Goal: Information Seeking & Learning: Compare options

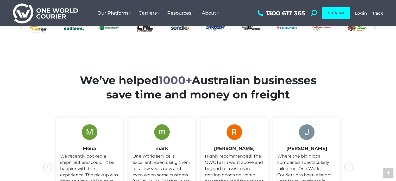
scroll to position [190, 0]
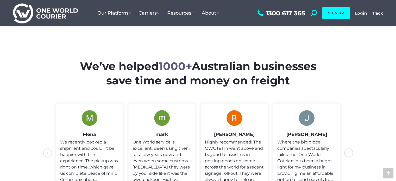
drag, startPoint x: 79, startPoint y: 68, endPoint x: 291, endPoint y: 80, distance: 212.7
click at [291, 80] on h2 "We’ve helped 1000+ Australian businesses save time and money on freight" at bounding box center [197, 73] width 259 height 28
copy h2 "We’ve helped 1000+ Australian businesses save time and money on freight"
click at [275, 57] on div "We’ve helped 1000+ Australian businesses save time and money on freight" at bounding box center [198, 138] width 323 height 169
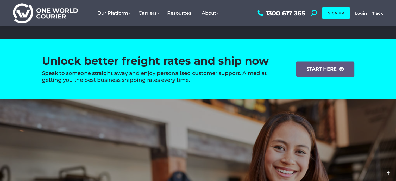
scroll to position [765, 0]
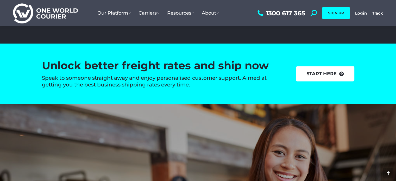
click at [328, 74] on link "start here" at bounding box center [325, 73] width 58 height 15
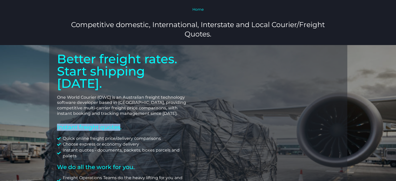
drag, startPoint x: 56, startPoint y: 115, endPoint x: 120, endPoint y: 115, distance: 63.8
click at [120, 115] on div "Better freight rates. Start shipping [DATE]. One World Courier (OWC) is an Aust…" at bounding box center [123, 147] width 149 height 204
copy h2 "Instant freight quotes"
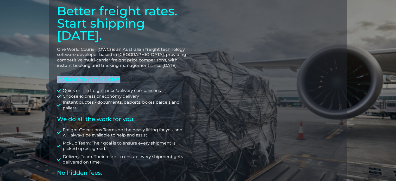
scroll to position [50, 0]
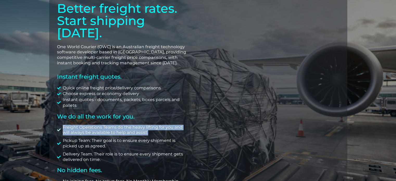
drag, startPoint x: 63, startPoint y: 116, endPoint x: 150, endPoint y: 120, distance: 86.8
click at [150, 125] on span "Freight Operations Teams do the heavy lifting for you and will always be availa…" at bounding box center [125, 130] width 129 height 11
copy span "Freight Operations Teams do the heavy lifting for you and will always be availa…"
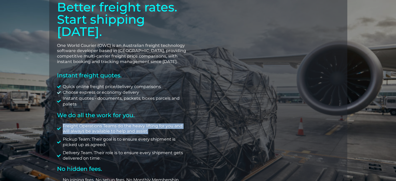
scroll to position [0, 0]
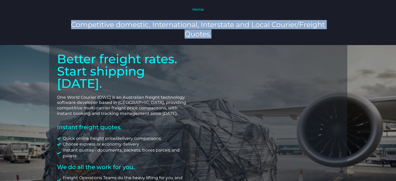
drag, startPoint x: 70, startPoint y: 23, endPoint x: 222, endPoint y: 33, distance: 152.3
click at [222, 33] on h3 "Competitive domestic, International, Interstate and Local Courier/Freight Quote…" at bounding box center [197, 29] width 277 height 18
copy h3 "Competitive domestic, International, Interstate and Local Courier/Freight Quote…"
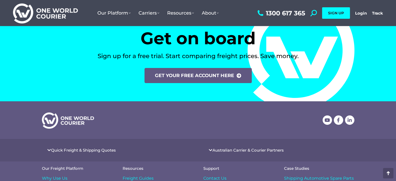
scroll to position [2177, 0]
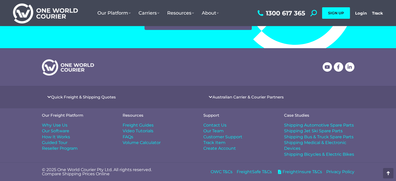
click at [56, 124] on span "Why Use Us" at bounding box center [55, 125] width 26 height 6
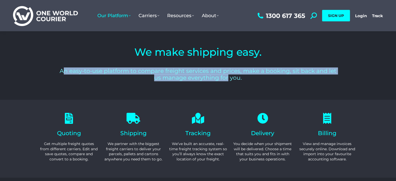
drag, startPoint x: 63, startPoint y: 73, endPoint x: 227, endPoint y: 75, distance: 164.5
click at [227, 75] on h2 "An easy-to-use platform to compare freight services and prices, make a booking,…" at bounding box center [198, 75] width 280 height 14
drag, startPoint x: 61, startPoint y: 70, endPoint x: 251, endPoint y: 76, distance: 190.3
click at [251, 76] on h2 "An easy-to-use platform to compare freight services and prices, make a booking,…" at bounding box center [198, 75] width 280 height 14
copy h2 "An easy-to-use platform to compare freight services and prices, make a booking,…"
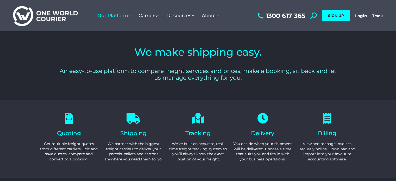
click at [155, 54] on h2 "We make shipping easy." at bounding box center [198, 52] width 280 height 10
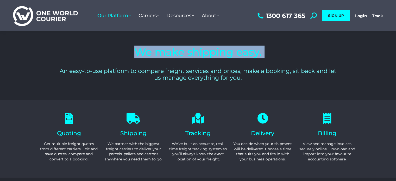
click at [155, 54] on h2 "We make shipping easy." at bounding box center [198, 52] width 280 height 10
copy div "We make shipping easy."
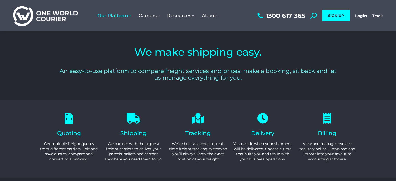
click at [181, 86] on div "An easy-to-use platform to compare freight services and prices, make a booking,…" at bounding box center [198, 77] width 280 height 19
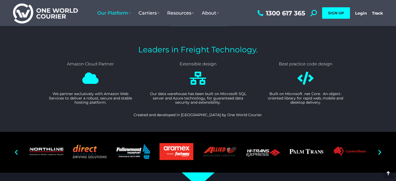
scroll to position [629, 0]
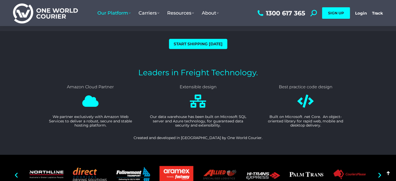
click at [188, 38] on div at bounding box center [198, 41] width 338 height 21
click at [190, 43] on span "start shipping [DATE]" at bounding box center [198, 44] width 49 height 4
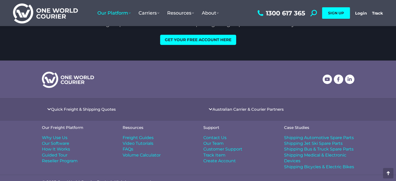
scroll to position [863, 0]
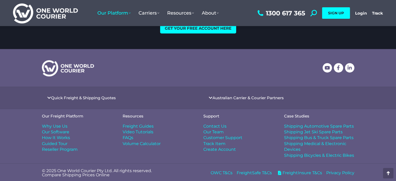
click at [62, 17] on img at bounding box center [45, 13] width 65 height 21
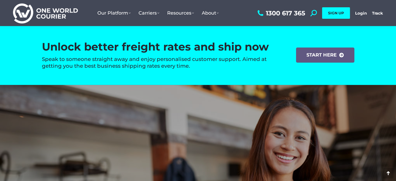
scroll to position [782, 0]
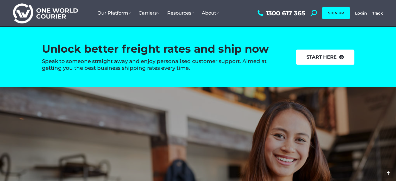
click at [315, 55] on link "start here" at bounding box center [325, 56] width 58 height 15
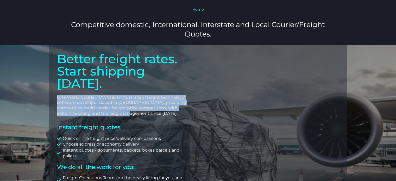
drag, startPoint x: 57, startPoint y: 85, endPoint x: 149, endPoint y: 101, distance: 92.8
click at [149, 101] on p "One World Courier (OWC) is an Australian freight technology software developer …" at bounding box center [123, 106] width 133 height 22
copy p "One World Courier (OWC) is an Australian freight technology software developer …"
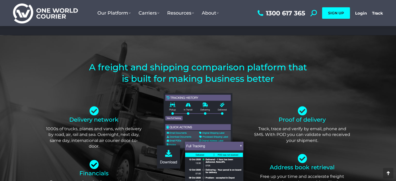
scroll to position [1233, 0]
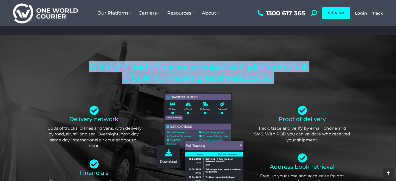
drag, startPoint x: 101, startPoint y: 66, endPoint x: 293, endPoint y: 75, distance: 191.5
click at [293, 75] on h2 "A freight and shipping comparison platform that is built for making business be…" at bounding box center [198, 72] width 219 height 23
copy h2 "A freight and shipping comparison platform that is built for making business be…"
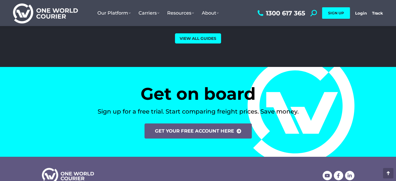
scroll to position [2074, 0]
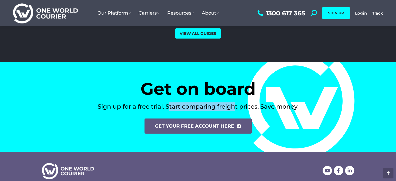
drag, startPoint x: 168, startPoint y: 106, endPoint x: 234, endPoint y: 107, distance: 66.6
click at [234, 107] on h3 "Sign up for a free trial. Start comparing freight prices. Save money." at bounding box center [198, 106] width 312 height 8
drag, startPoint x: 234, startPoint y: 107, endPoint x: 168, endPoint y: 104, distance: 66.7
click at [168, 104] on h3 "Sign up for a free trial. Start comparing freight prices. Save money." at bounding box center [198, 106] width 312 height 8
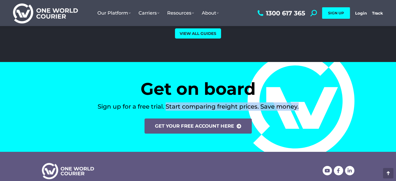
drag, startPoint x: 167, startPoint y: 105, endPoint x: 300, endPoint y: 106, distance: 133.5
click at [300, 106] on h3 "Sign up for a free trial. Start comparing freight prices. Save money." at bounding box center [198, 106] width 312 height 8
copy h3 "Start comparing freight prices. Save money."
